Goal: Information Seeking & Learning: Learn about a topic

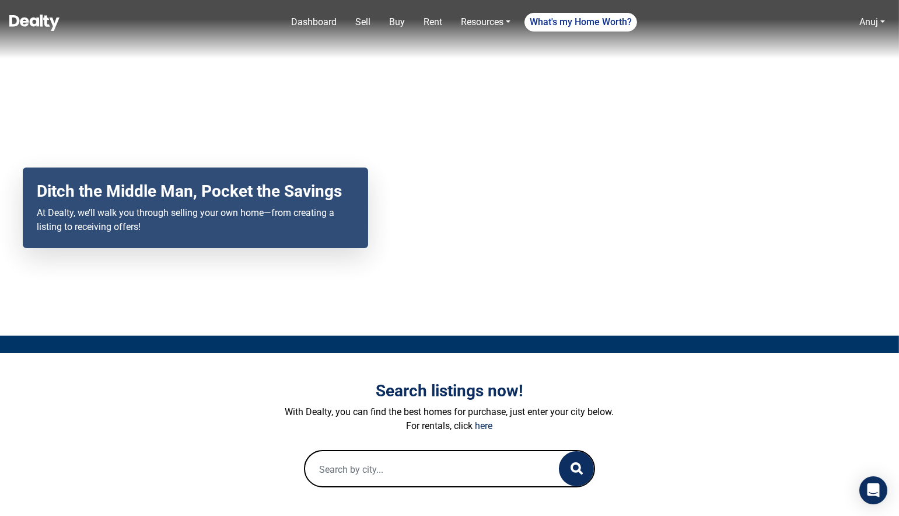
scroll to position [203, 0]
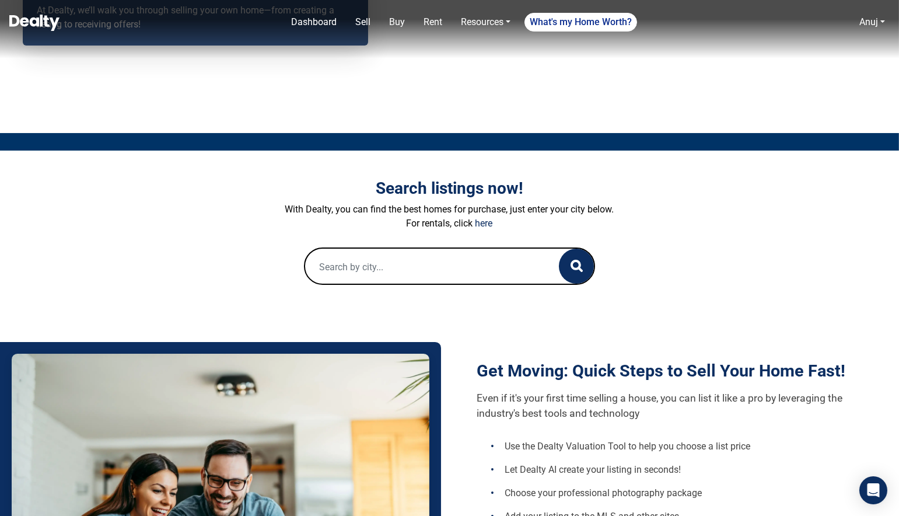
click at [430, 268] on input "text" at bounding box center [420, 267] width 231 height 37
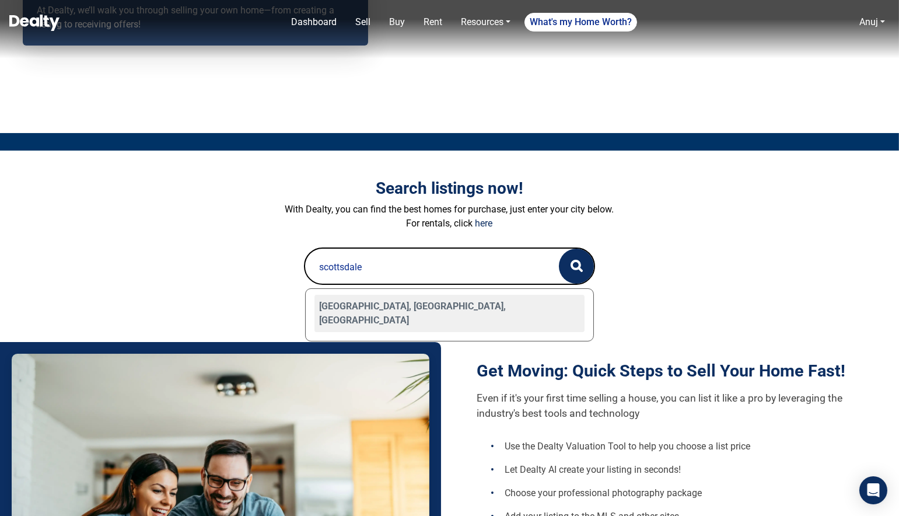
click at [366, 299] on div "[GEOGRAPHIC_DATA], [GEOGRAPHIC_DATA], [GEOGRAPHIC_DATA]" at bounding box center [450, 313] width 271 height 37
type input "[GEOGRAPHIC_DATA], [GEOGRAPHIC_DATA], [GEOGRAPHIC_DATA]"
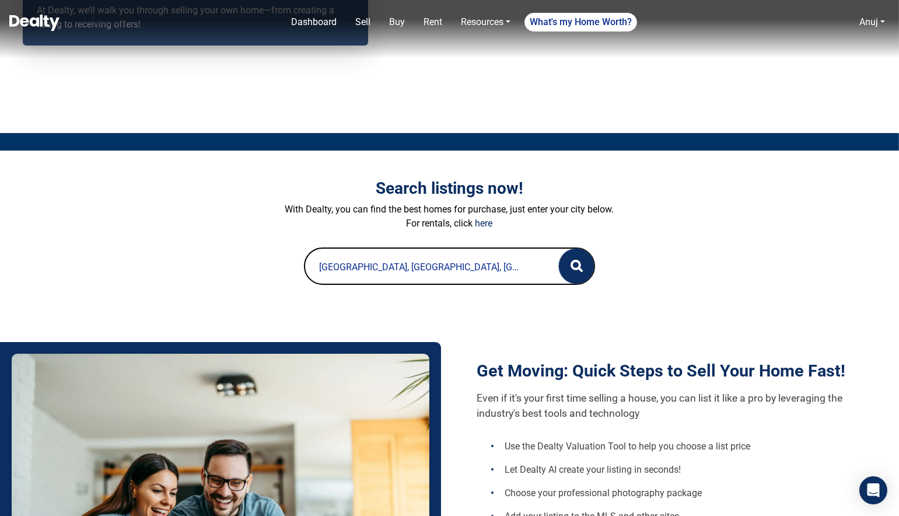
click at [566, 265] on button "button" at bounding box center [576, 266] width 35 height 35
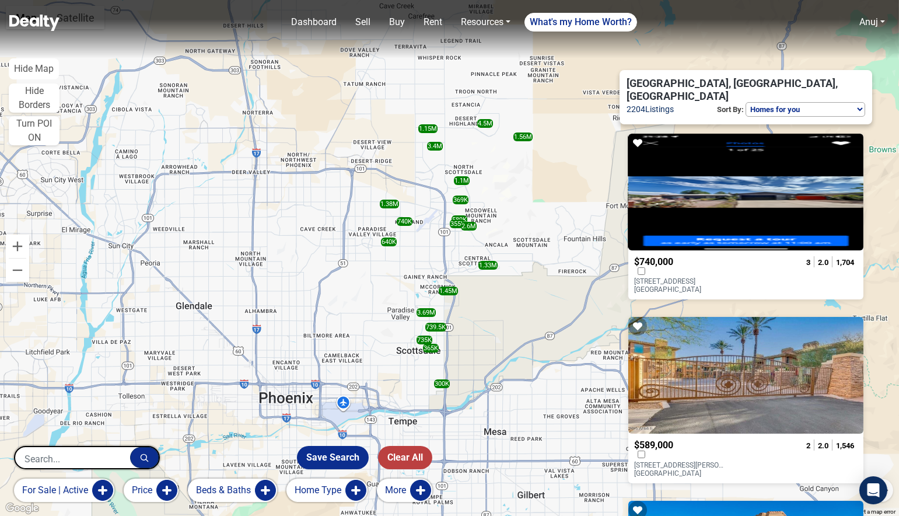
click at [67, 492] on button "for sale | active" at bounding box center [64, 490] width 100 height 23
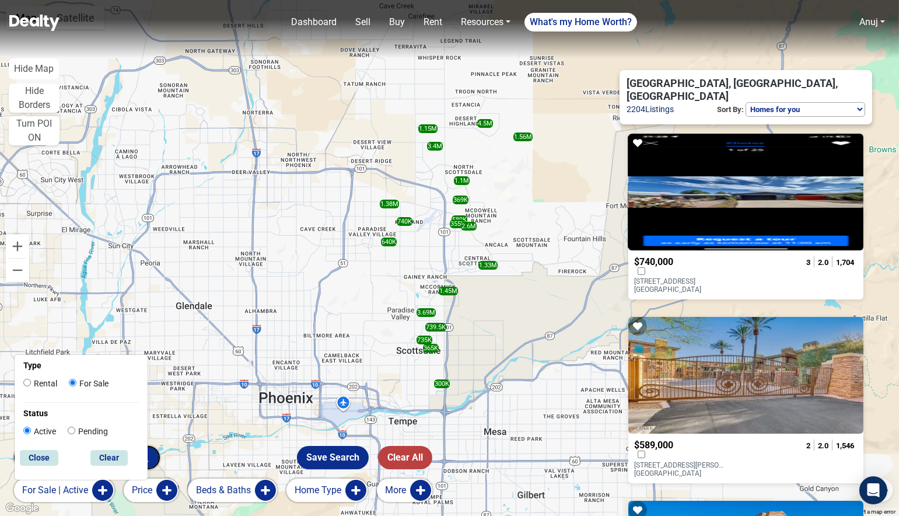
click at [57, 385] on div "Rental For Sale" at bounding box center [81, 385] width 116 height 15
click at [47, 382] on label "Rental" at bounding box center [40, 384] width 34 height 12
click at [31, 382] on input "Rental" at bounding box center [27, 383] width 8 height 8
radio input "true"
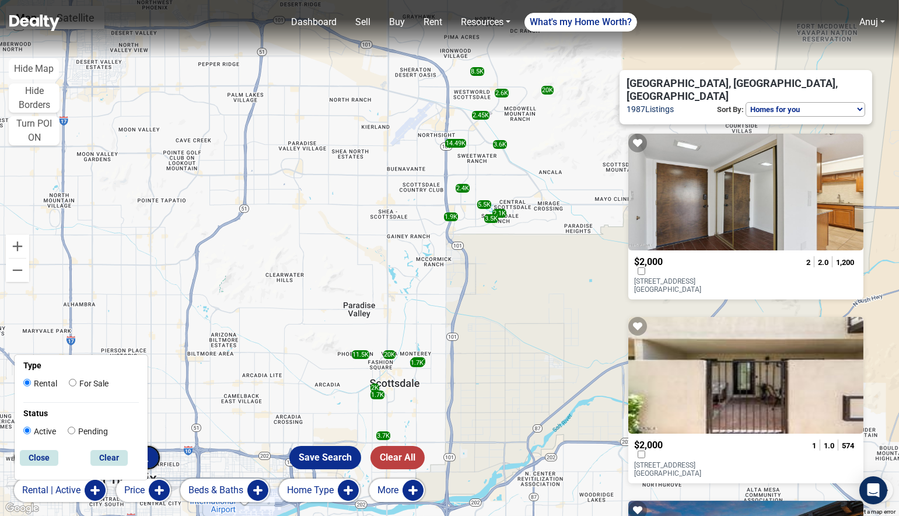
click at [309, 492] on button "Home Type" at bounding box center [319, 490] width 81 height 23
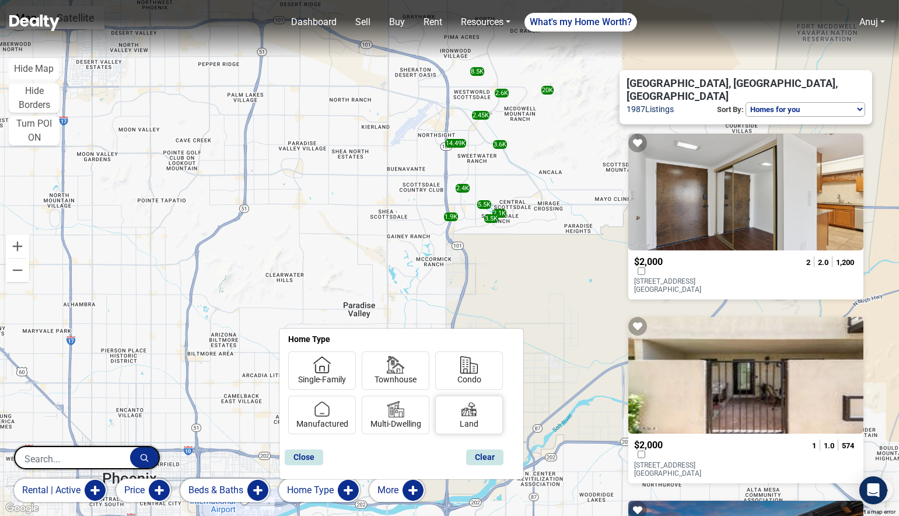
click at [479, 411] on div at bounding box center [469, 406] width 29 height 23
click at [467, 418] on input "Land" at bounding box center [464, 422] width 8 height 8
checkbox input "true"
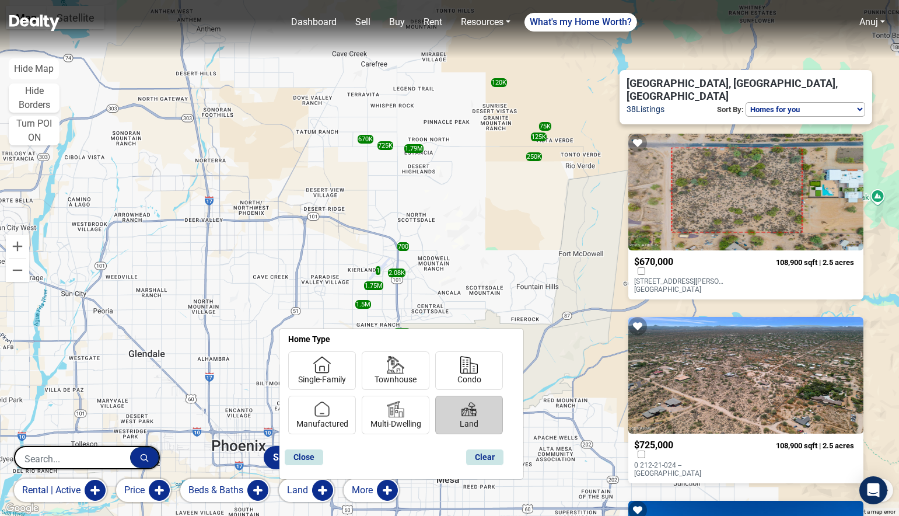
click at [681, 277] on p "6789 E Dale Lane, - - Scottsdale, AZ 85266" at bounding box center [681, 285] width 94 height 16
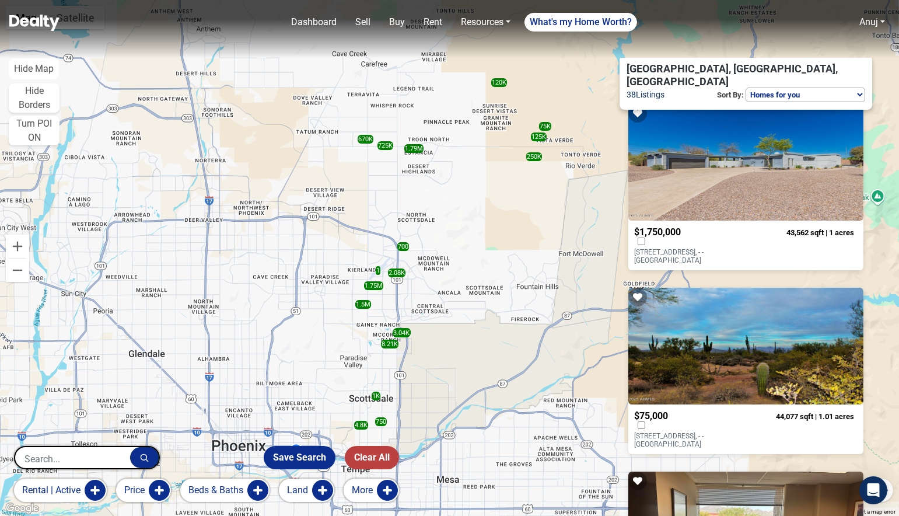
scroll to position [417, 0]
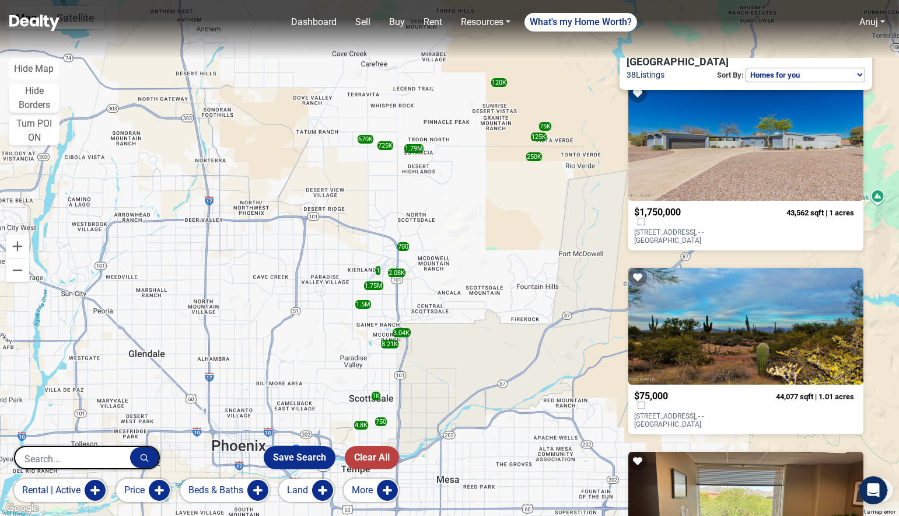
click at [677, 412] on p "29404 N 166th Way, - - Scottsdale, AZ 85262" at bounding box center [681, 420] width 94 height 16
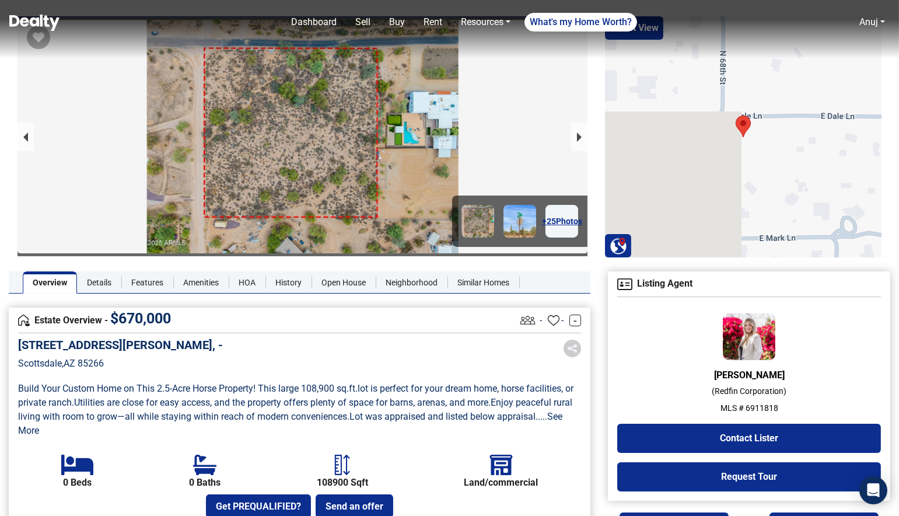
scroll to position [53, 0]
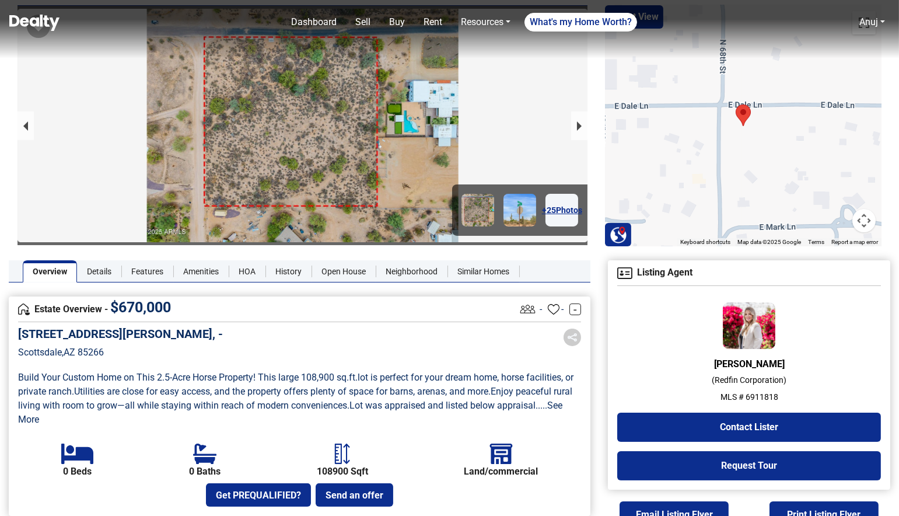
click at [757, 393] on p "MLS # 6911818" at bounding box center [749, 397] width 264 height 12
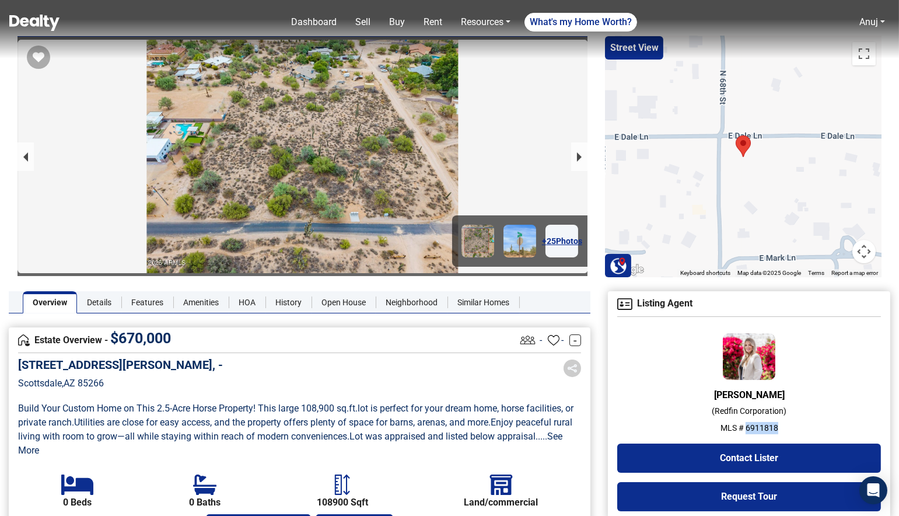
scroll to position [0, 0]
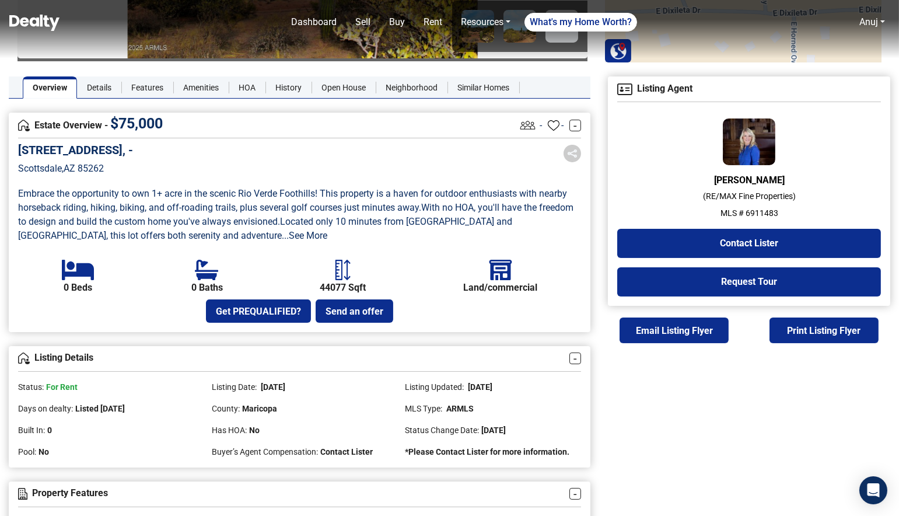
scroll to position [254, 0]
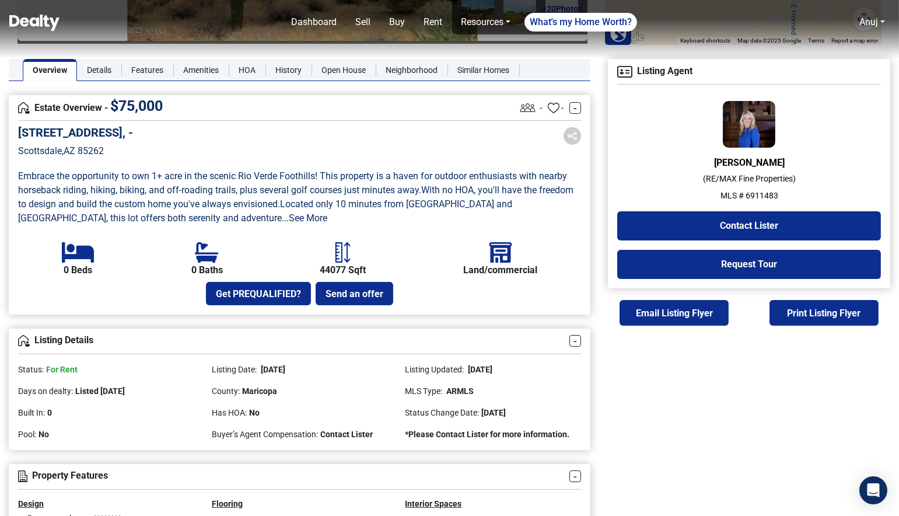
click at [766, 198] on p "MLS # 6911483" at bounding box center [749, 196] width 264 height 12
copy p "6911483"
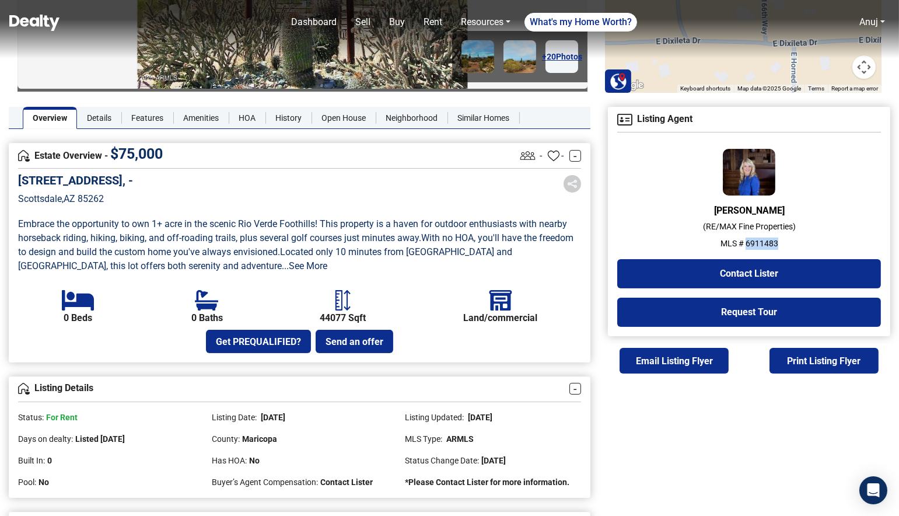
scroll to position [130, 0]
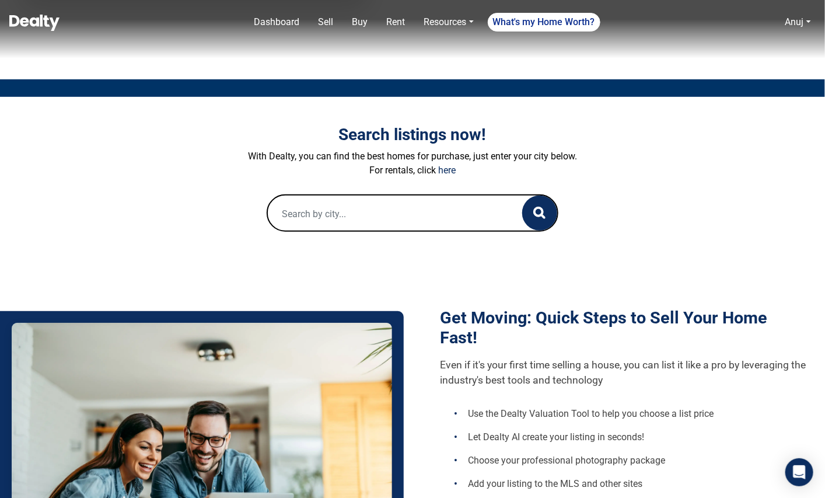
scroll to position [382, 0]
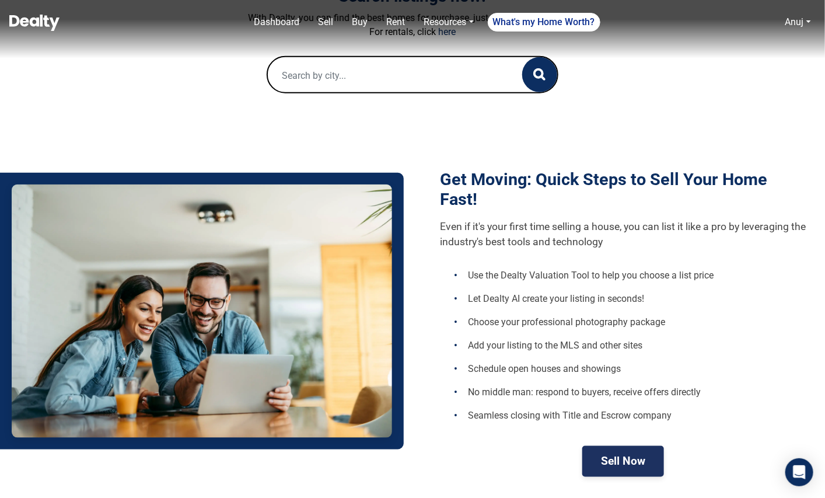
click at [379, 75] on input "text" at bounding box center [383, 75] width 231 height 37
paste input "8193 E SAND FLOWER DR, Scottsdale, AZ 85266"
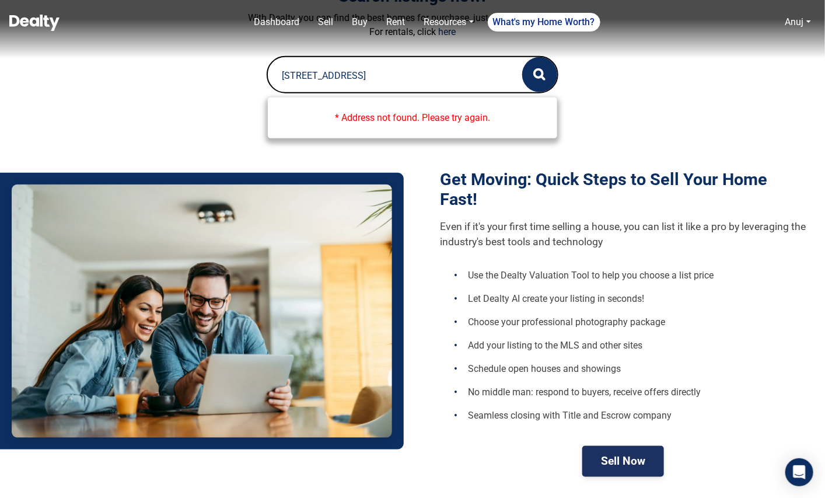
scroll to position [0, 0]
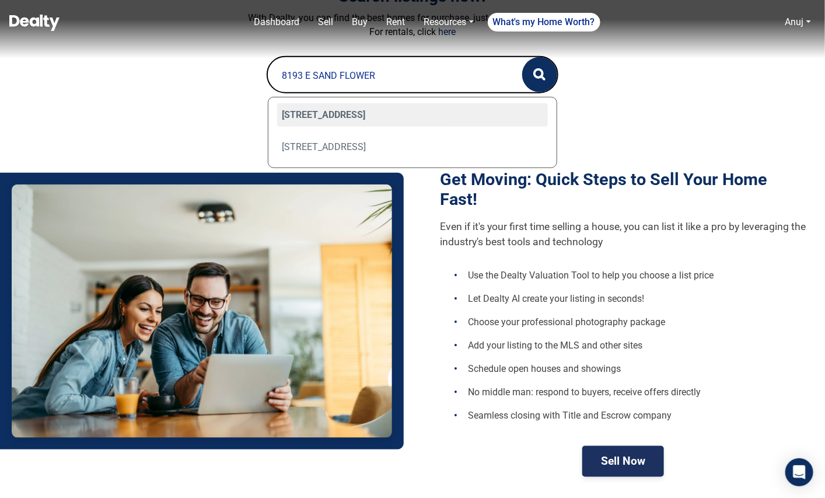
click at [389, 114] on div "8193 E SAND FLOWER Drive, Scottsdale, AZ 85266" at bounding box center [412, 114] width 271 height 23
type input "8193 E SAND FLOWER Drive, Scottsdale, AZ 85266"
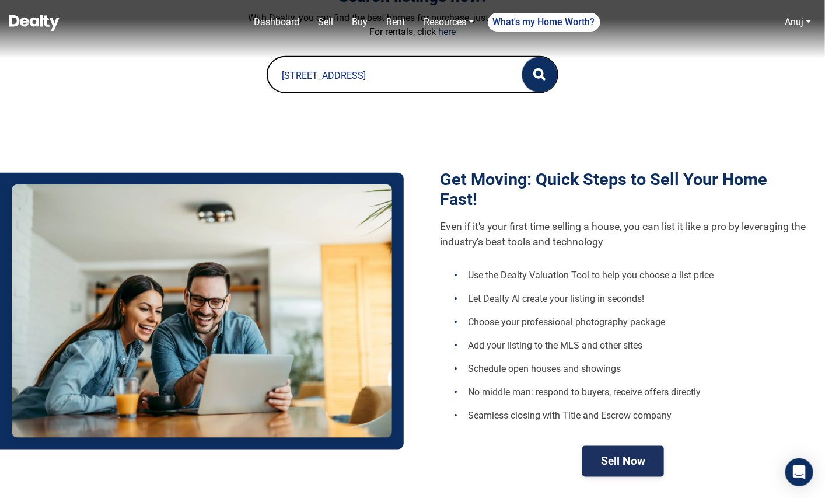
click at [545, 72] on icon "button" at bounding box center [539, 74] width 12 height 12
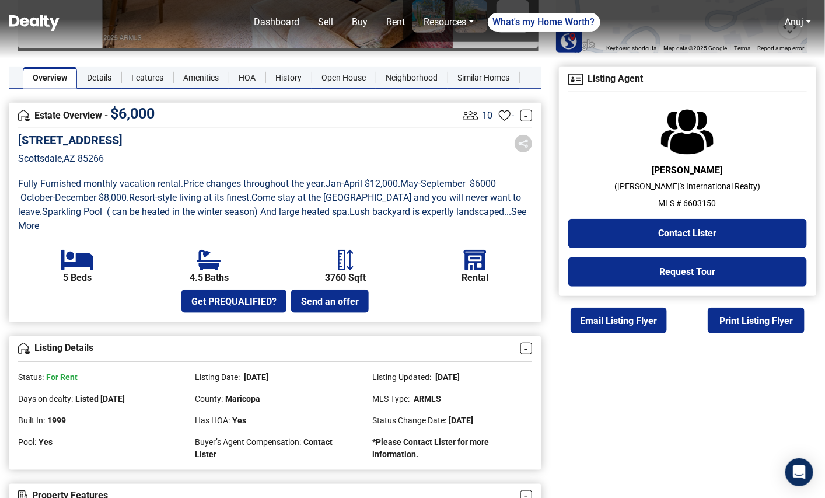
scroll to position [246, 0]
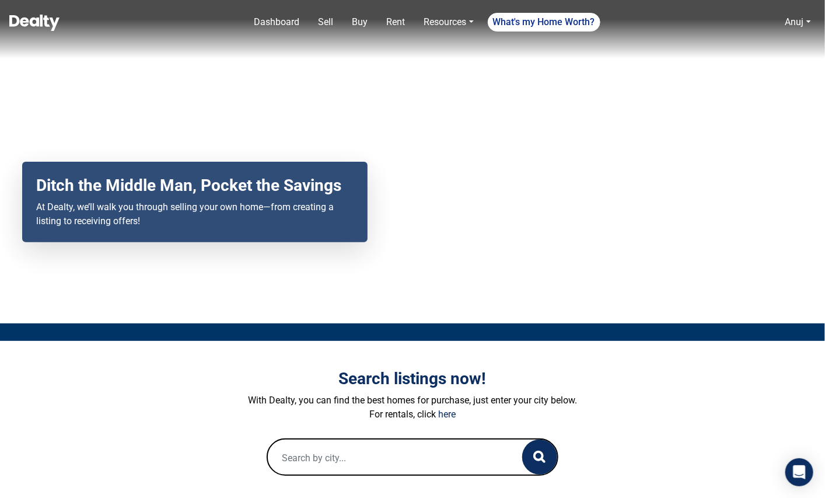
scroll to position [67, 0]
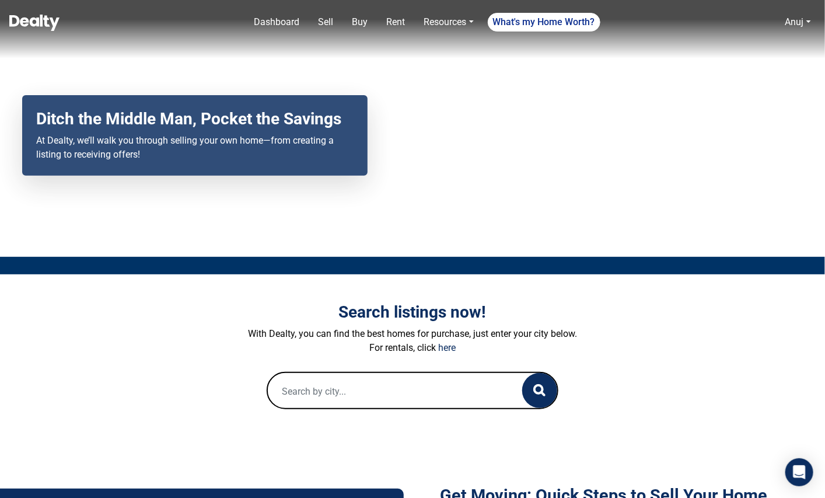
click at [388, 383] on input "text" at bounding box center [383, 391] width 231 height 37
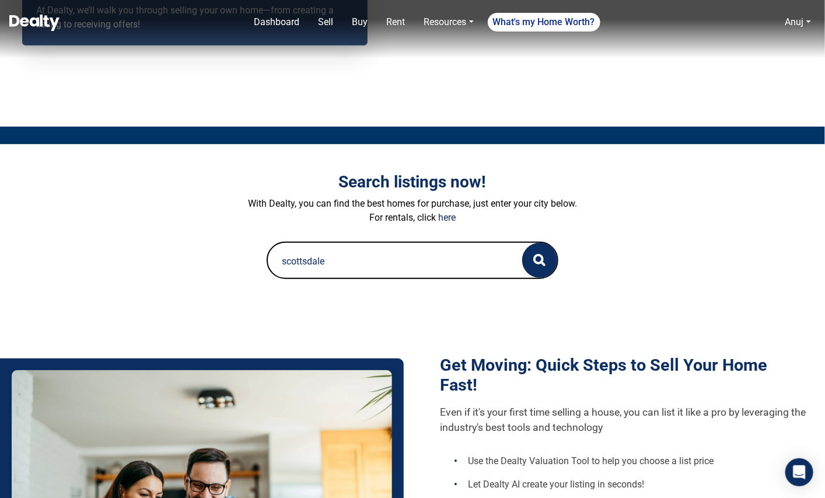
scroll to position [218, 0]
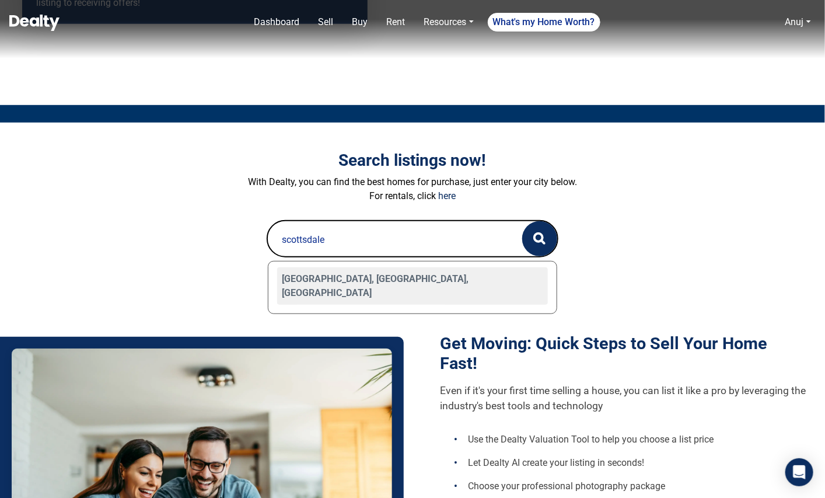
click at [322, 271] on div "[GEOGRAPHIC_DATA], [GEOGRAPHIC_DATA], [GEOGRAPHIC_DATA]" at bounding box center [412, 285] width 271 height 37
type input "[GEOGRAPHIC_DATA], [GEOGRAPHIC_DATA], [GEOGRAPHIC_DATA]"
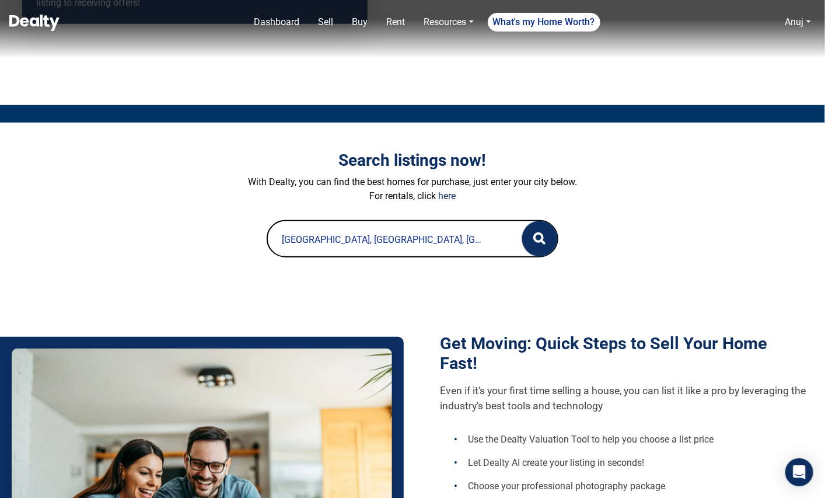
click at [540, 235] on icon "button" at bounding box center [539, 238] width 12 height 12
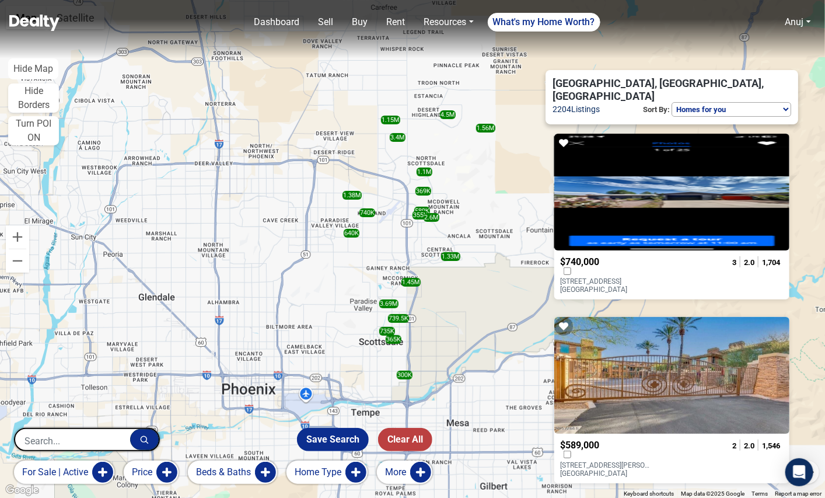
click at [325, 472] on button "Home Type" at bounding box center [327, 471] width 81 height 23
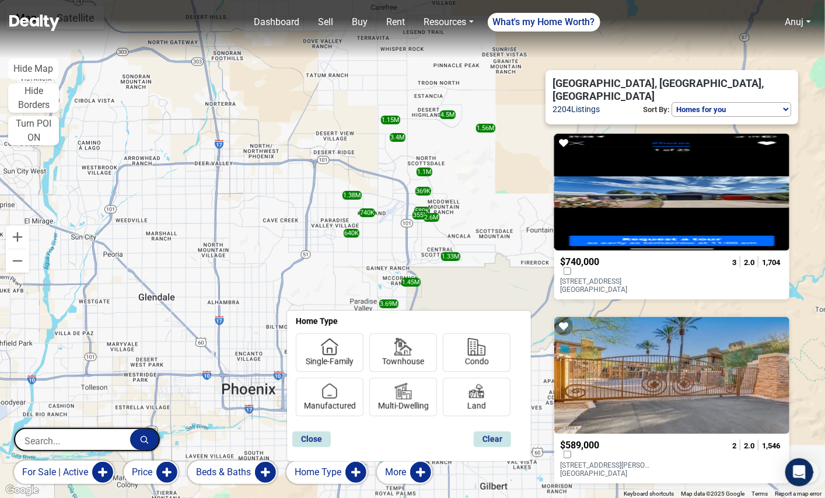
click at [307, 481] on button "Home Type" at bounding box center [327, 471] width 81 height 23
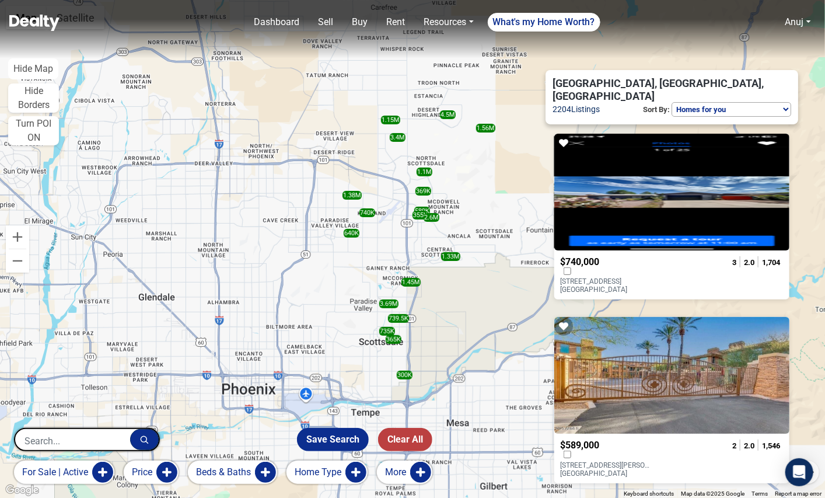
click at [75, 469] on button "for sale | active" at bounding box center [64, 471] width 100 height 23
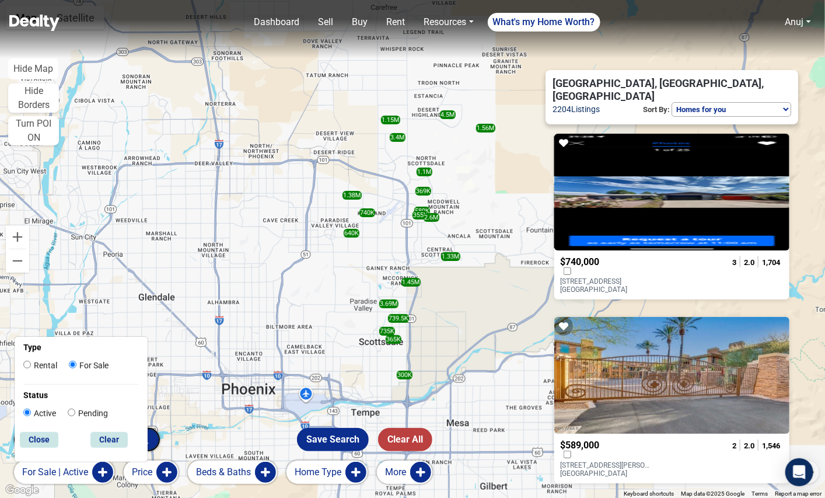
click at [44, 363] on label "Rental" at bounding box center [40, 365] width 34 height 12
click at [31, 363] on input "Rental" at bounding box center [27, 365] width 8 height 8
radio input "true"
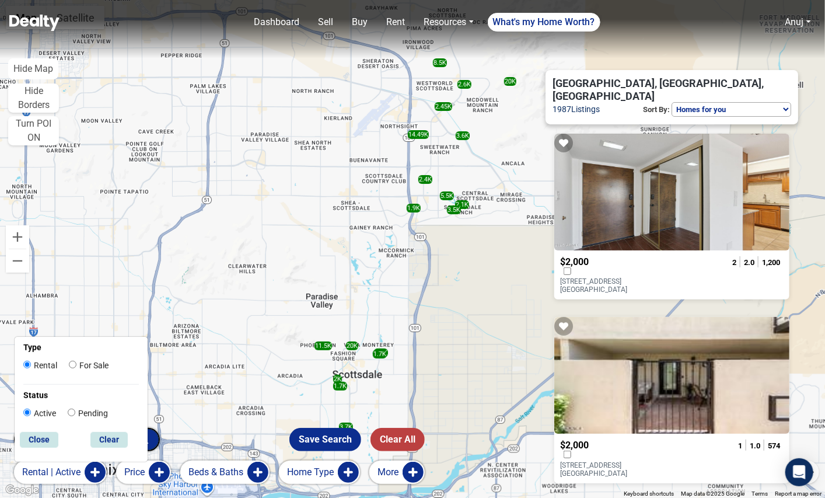
click at [729, 102] on select "Homes for you Price (Low to High) Price (High to Low) New or Recently Changed F…" at bounding box center [732, 109] width 120 height 15
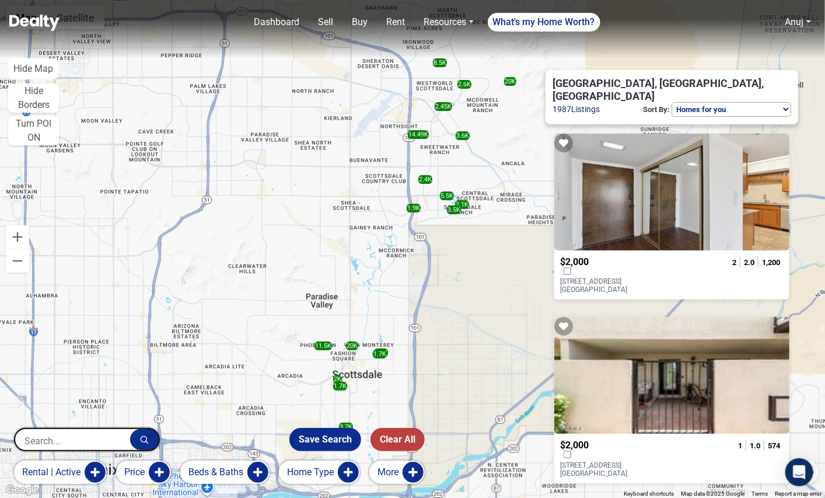
select select "newest"
click at [672, 102] on select "Homes for you Price (Low to High) Price (High to Low) New or Recently Changed F…" at bounding box center [732, 109] width 120 height 15
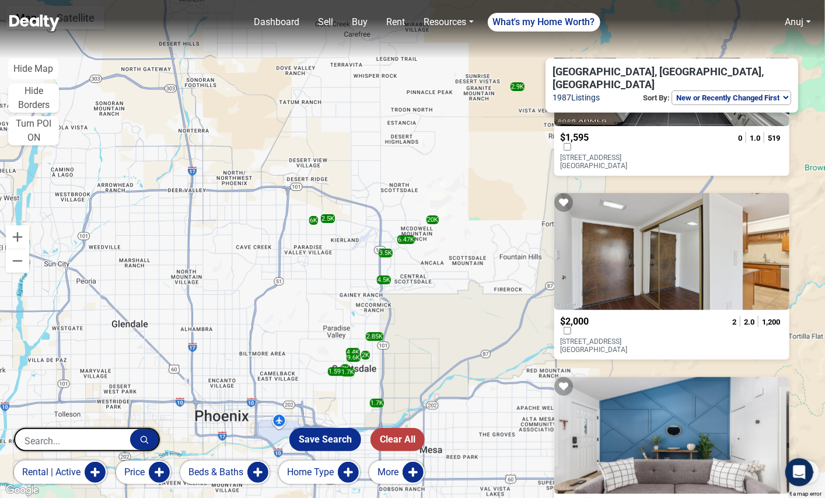
scroll to position [310, 0]
